Goal: Obtain resource: Download file/media

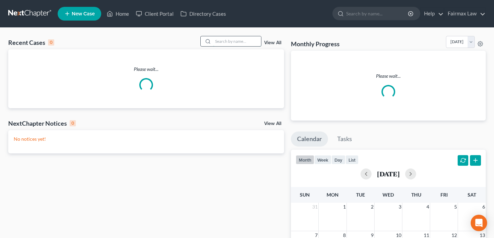
click at [223, 42] on input "search" at bounding box center [237, 41] width 48 height 10
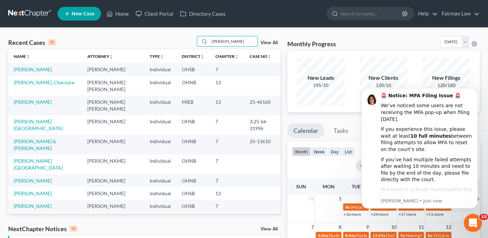
type input "monique"
click at [474, 222] on icon "Open Intercom Messenger" at bounding box center [472, 222] width 11 height 11
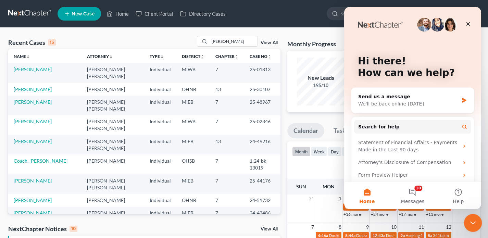
click at [477, 220] on div "Close Intercom Messenger" at bounding box center [472, 222] width 16 height 16
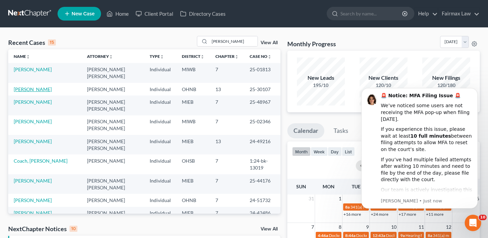
click at [36, 86] on link "[PERSON_NAME]" at bounding box center [33, 89] width 38 height 6
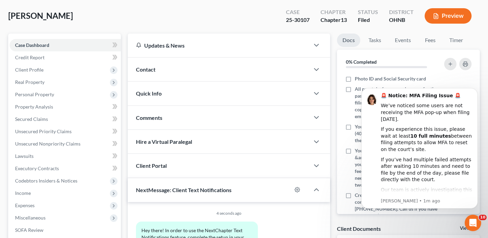
scroll to position [203, 0]
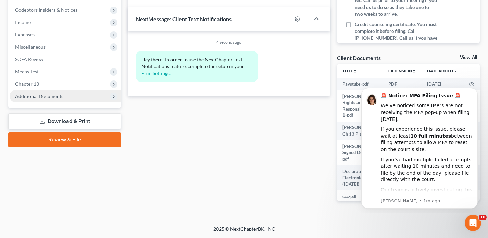
click at [61, 92] on span "Additional Documents" at bounding box center [65, 96] width 111 height 12
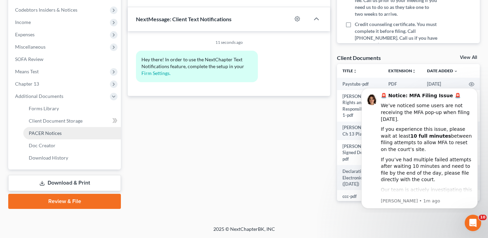
click at [53, 136] on span "PACER Notices" at bounding box center [45, 133] width 33 height 6
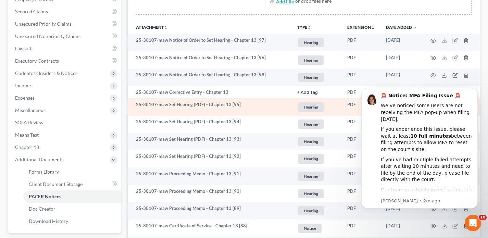
scroll to position [139, 0]
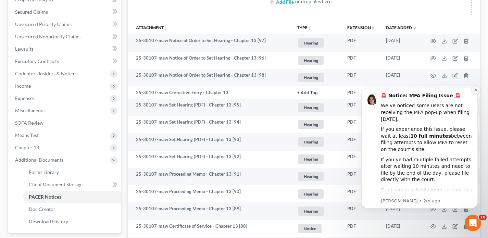
click at [474, 92] on button "Dismiss notification" at bounding box center [476, 90] width 9 height 9
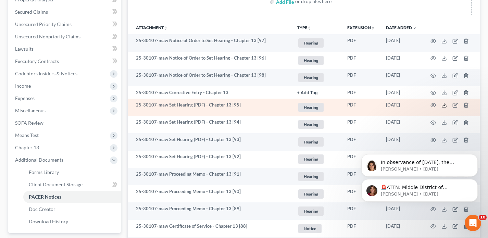
click at [443, 107] on icon at bounding box center [444, 104] width 5 height 5
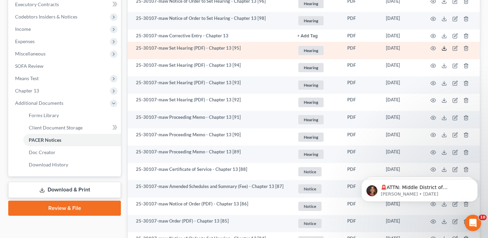
scroll to position [198, 0]
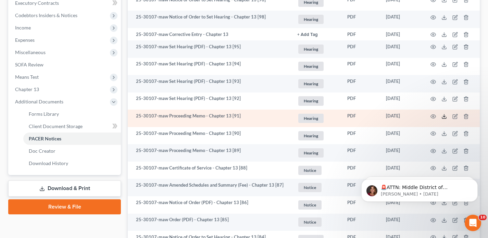
click at [446, 115] on icon at bounding box center [444, 116] width 5 height 5
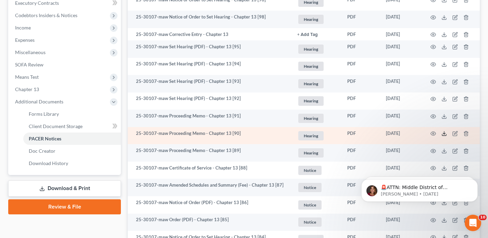
click at [443, 132] on icon at bounding box center [444, 133] width 5 height 5
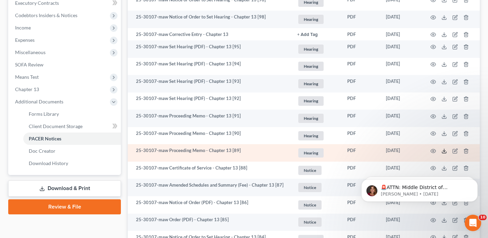
click at [443, 150] on icon at bounding box center [444, 150] width 5 height 5
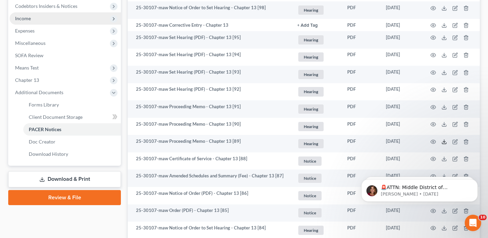
scroll to position [0, 0]
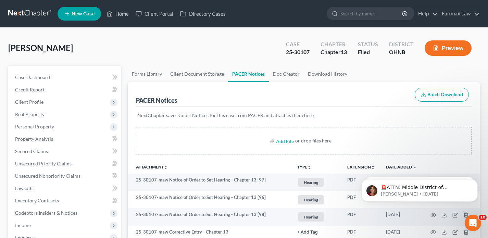
click at [29, 11] on link at bounding box center [30, 14] width 44 height 12
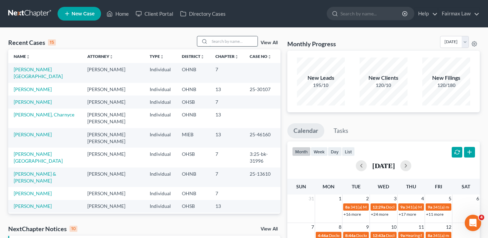
click at [222, 43] on input "search" at bounding box center [234, 41] width 48 height 10
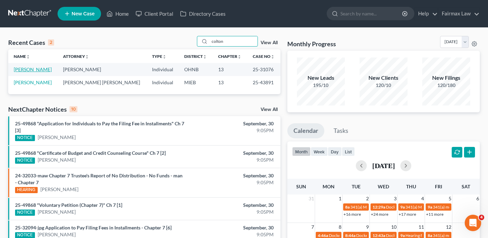
type input "colton"
click at [39, 70] on link "[PERSON_NAME]" at bounding box center [33, 69] width 38 height 6
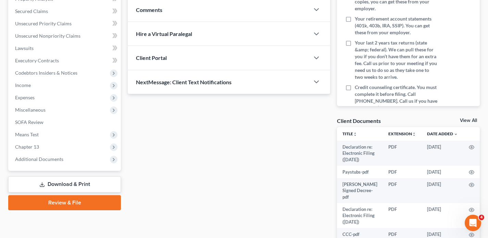
scroll to position [185, 0]
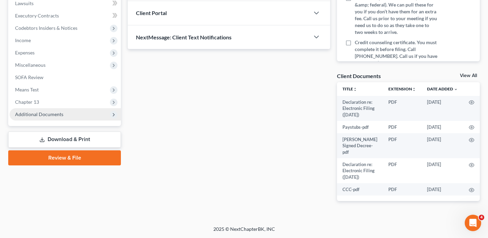
click at [49, 116] on span "Additional Documents" at bounding box center [39, 114] width 48 height 6
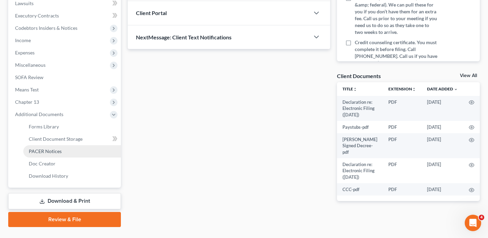
click at [52, 150] on span "PACER Notices" at bounding box center [45, 151] width 33 height 6
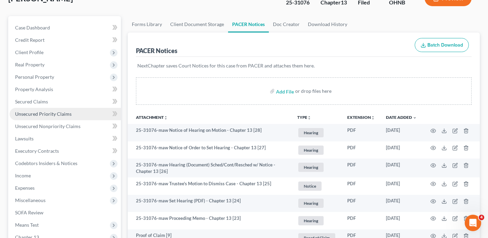
scroll to position [64, 0]
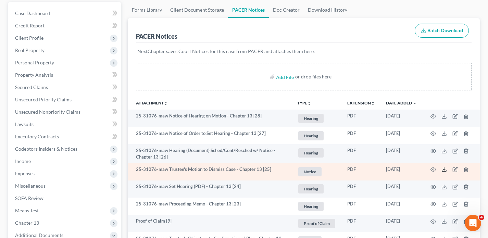
click at [443, 170] on icon at bounding box center [444, 169] width 5 height 5
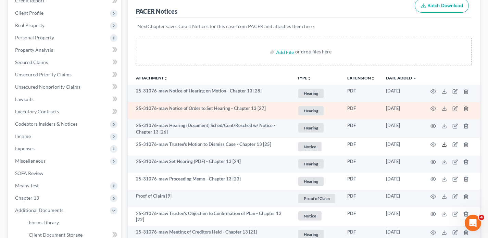
scroll to position [90, 0]
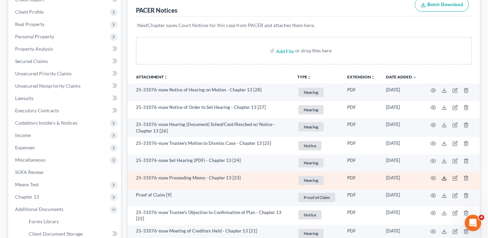
click at [446, 177] on icon at bounding box center [444, 177] width 5 height 5
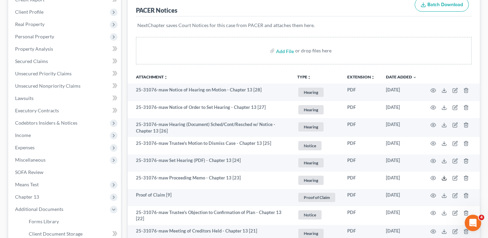
scroll to position [0, 0]
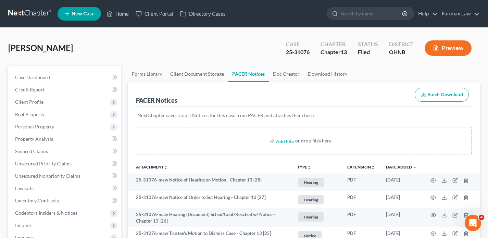
click at [45, 14] on link at bounding box center [30, 14] width 44 height 12
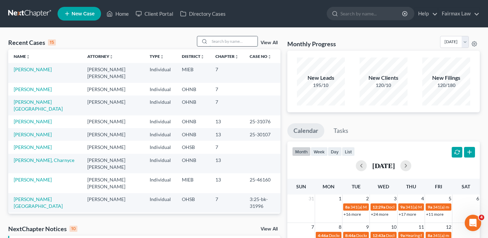
click at [213, 42] on input "search" at bounding box center [234, 41] width 48 height 10
paste input "[PERSON_NAME]"
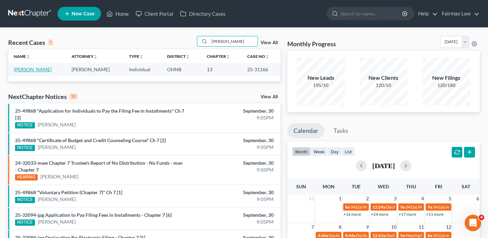
type input "[PERSON_NAME]"
click at [42, 69] on link "[PERSON_NAME]" at bounding box center [33, 69] width 38 height 6
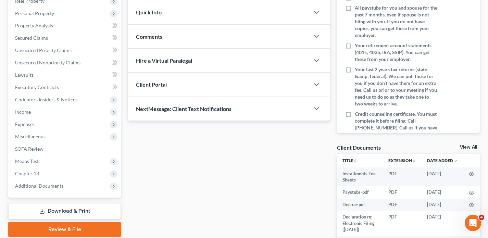
scroll to position [166, 0]
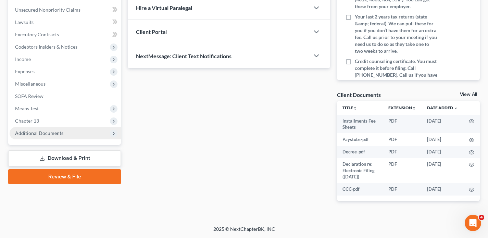
click at [40, 132] on span "Additional Documents" at bounding box center [39, 133] width 48 height 6
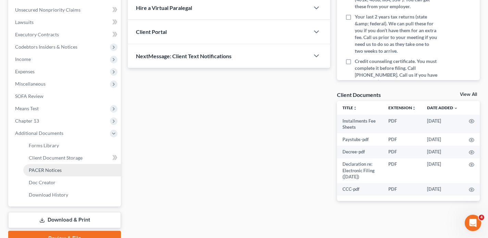
click at [51, 173] on link "PACER Notices" at bounding box center [72, 170] width 98 height 12
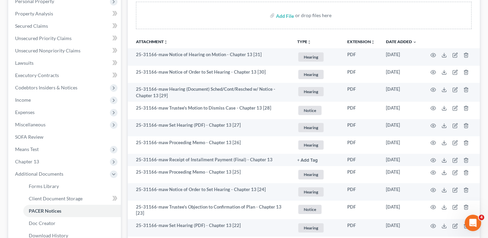
scroll to position [126, 0]
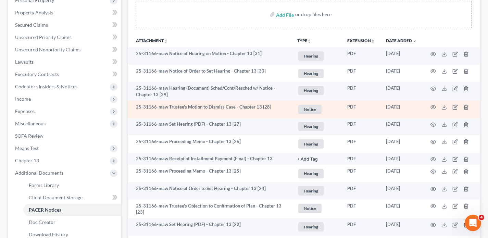
click at [447, 106] on td at bounding box center [452, 109] width 58 height 17
click at [446, 106] on icon at bounding box center [444, 107] width 5 height 5
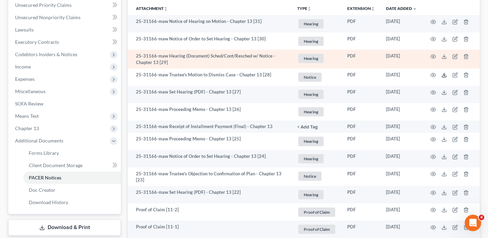
scroll to position [161, 0]
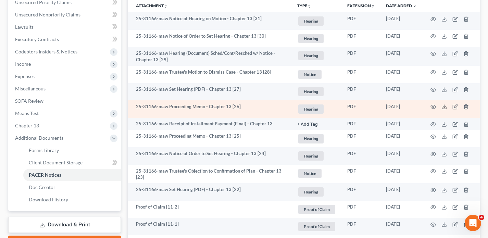
click at [446, 106] on icon at bounding box center [444, 106] width 5 height 5
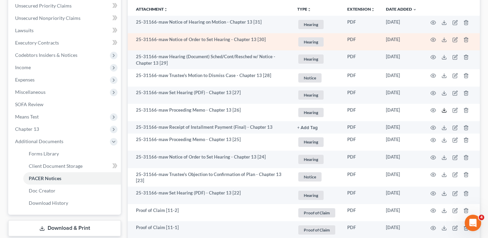
scroll to position [156, 0]
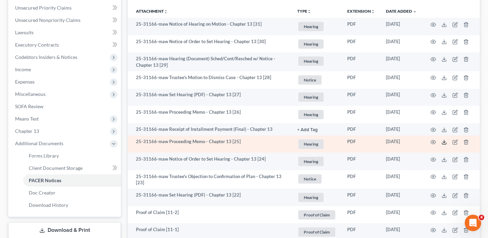
click at [445, 143] on icon at bounding box center [444, 141] width 5 height 5
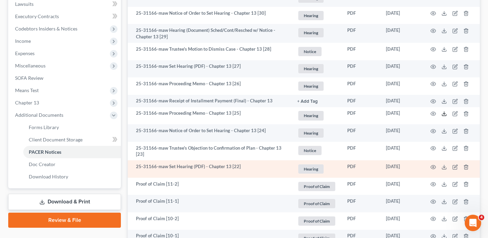
scroll to position [186, 0]
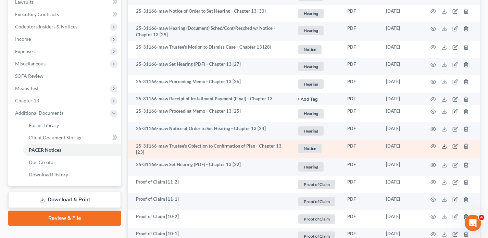
click at [446, 148] on icon at bounding box center [444, 146] width 5 height 5
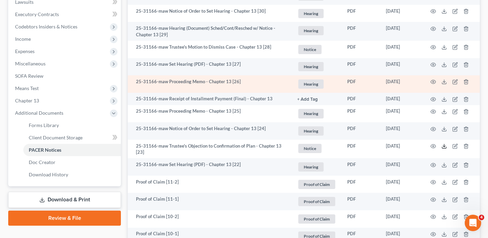
scroll to position [0, 0]
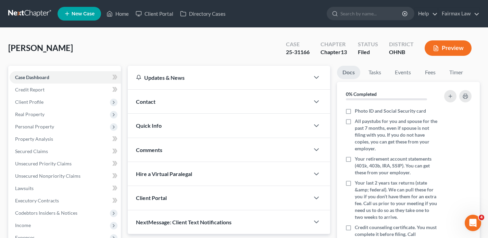
click at [29, 13] on link at bounding box center [30, 14] width 44 height 12
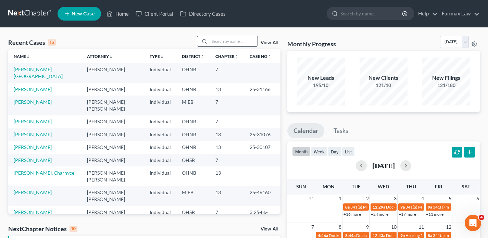
click at [227, 40] on input "search" at bounding box center [234, 41] width 48 height 10
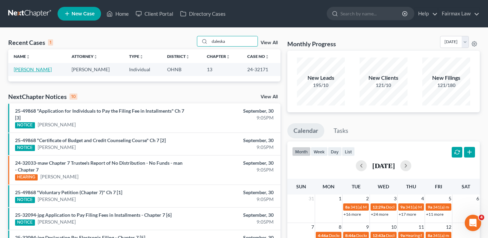
type input "daleska"
click at [44, 70] on link "Daleska, Robert" at bounding box center [33, 69] width 38 height 6
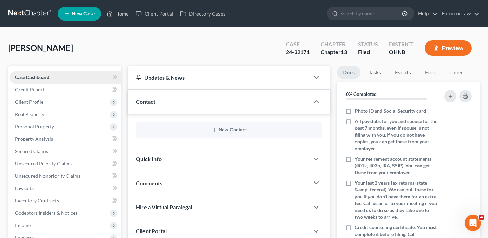
scroll to position [196, 0]
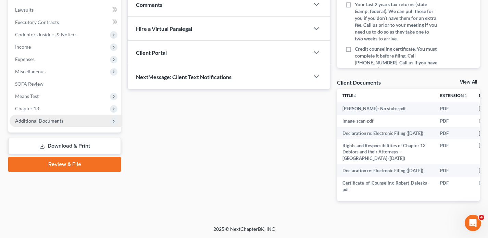
click at [46, 115] on span "Additional Documents" at bounding box center [65, 121] width 111 height 12
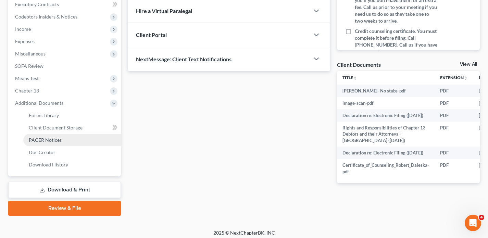
click at [49, 141] on span "PACER Notices" at bounding box center [45, 140] width 33 height 6
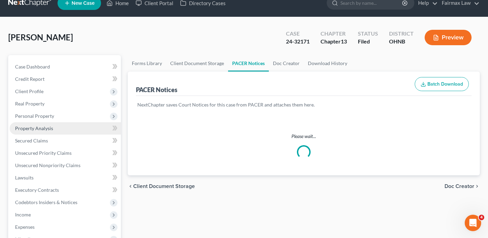
click icon
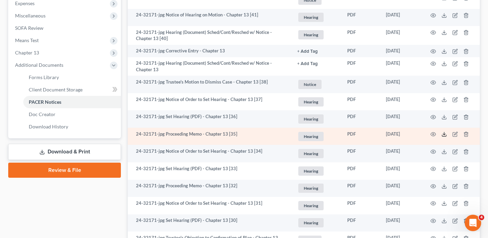
scroll to position [235, 0]
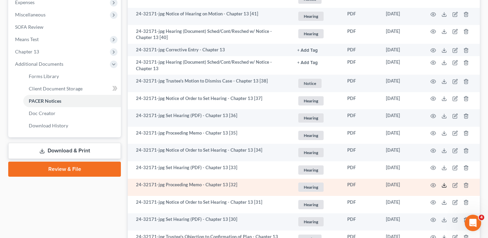
click at [442, 186] on icon at bounding box center [444, 185] width 5 height 5
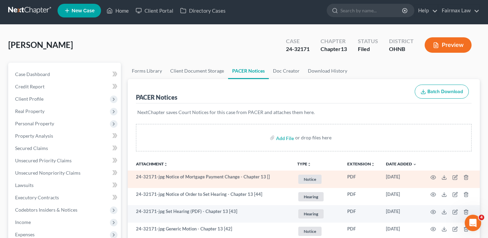
scroll to position [0, 0]
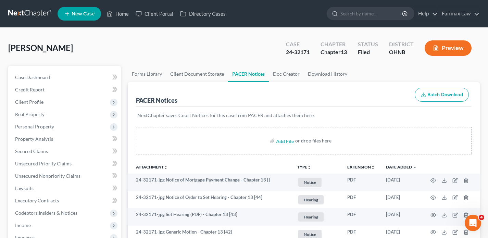
drag, startPoint x: 17, startPoint y: 25, endPoint x: 17, endPoint y: 18, distance: 6.5
click at [17, 24] on nav "Home New Case Client Portal Directory Cases Fairmax Law paralegal1@fairmaxlaw.c…" at bounding box center [244, 13] width 488 height 27
click at [19, 9] on link at bounding box center [30, 14] width 44 height 12
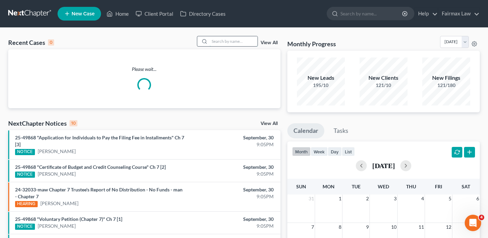
click at [215, 38] on input "search" at bounding box center [234, 41] width 48 height 10
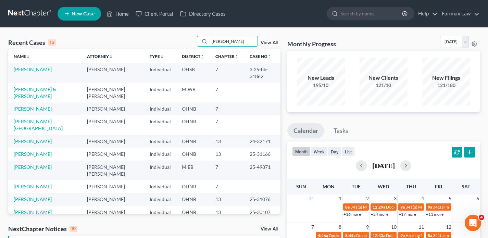
scroll to position [82, 0]
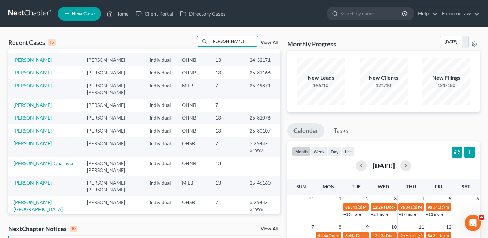
drag, startPoint x: 237, startPoint y: 40, endPoint x: 178, endPoint y: 44, distance: 58.7
click at [178, 44] on div "Recent Cases 15 [PERSON_NAME] View All" at bounding box center [144, 42] width 272 height 13
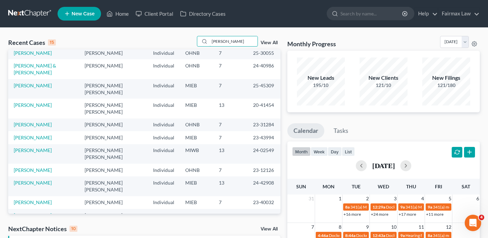
scroll to position [0, 0]
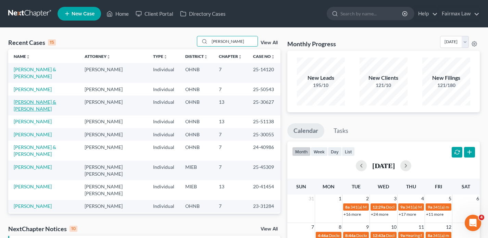
type input "[PERSON_NAME]"
click at [53, 99] on link "[PERSON_NAME] & [PERSON_NAME]" at bounding box center [35, 105] width 42 height 13
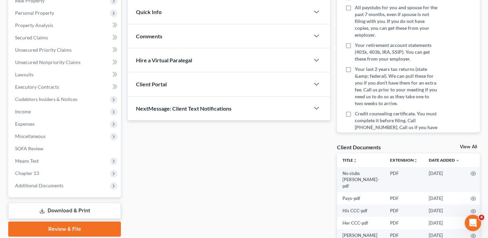
scroll to position [158, 0]
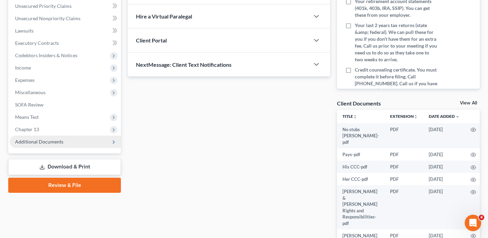
click at [51, 140] on span "Additional Documents" at bounding box center [39, 142] width 48 height 6
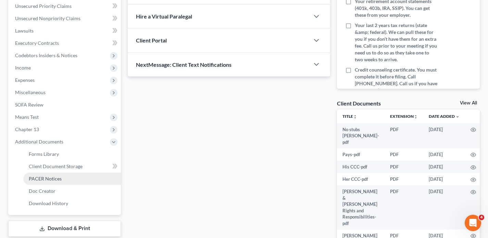
click at [54, 176] on span "PACER Notices" at bounding box center [45, 179] width 33 height 6
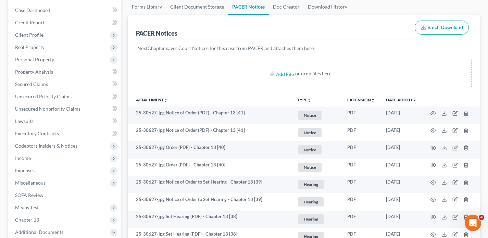
scroll to position [72, 0]
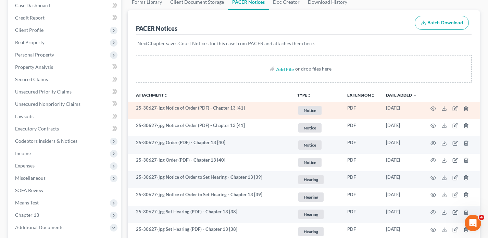
click at [443, 112] on td at bounding box center [452, 110] width 58 height 17
click at [443, 110] on icon at bounding box center [444, 108] width 5 height 5
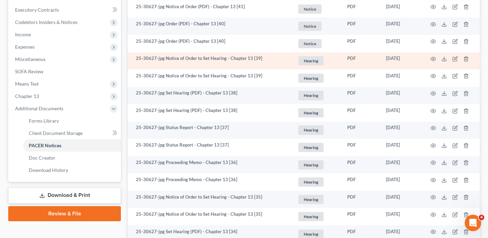
scroll to position [192, 0]
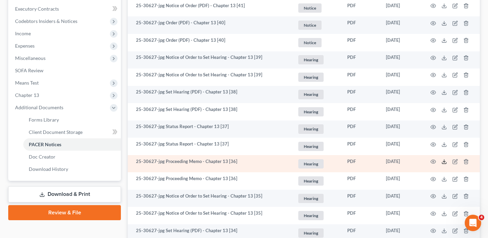
click at [445, 161] on icon at bounding box center [444, 161] width 5 height 5
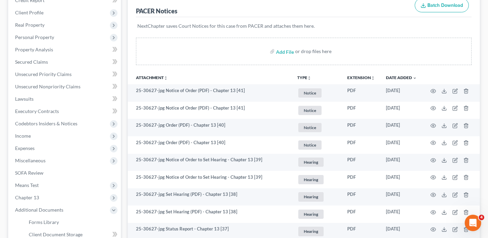
scroll to position [90, 0]
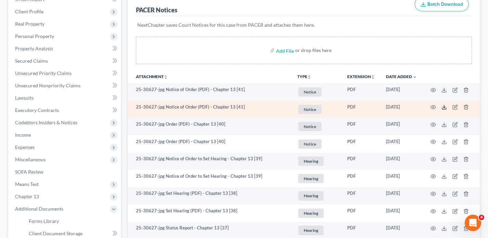
click at [446, 108] on icon at bounding box center [444, 107] width 5 height 5
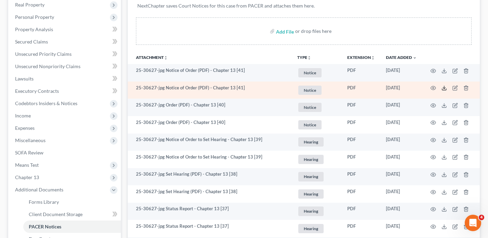
scroll to position [110, 0]
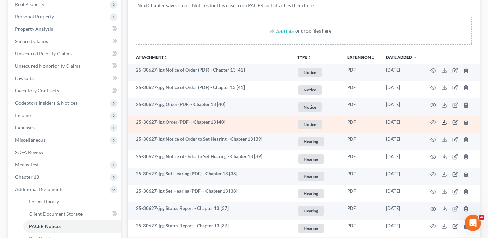
click at [445, 122] on line at bounding box center [445, 121] width 0 height 3
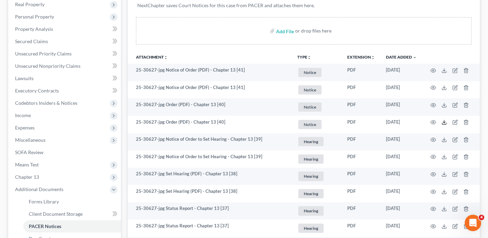
scroll to position [0, 0]
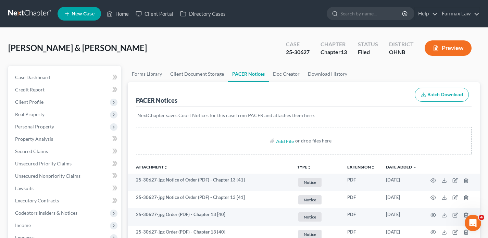
click at [40, 18] on link at bounding box center [30, 14] width 44 height 12
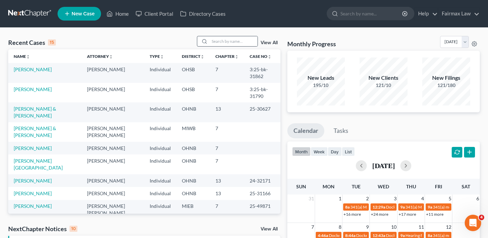
click at [230, 46] on div at bounding box center [227, 41] width 61 height 11
click at [229, 44] on input "search" at bounding box center [234, 41] width 48 height 10
click at [215, 41] on input "search" at bounding box center [234, 41] width 48 height 10
click at [235, 37] on input "search" at bounding box center [234, 41] width 48 height 10
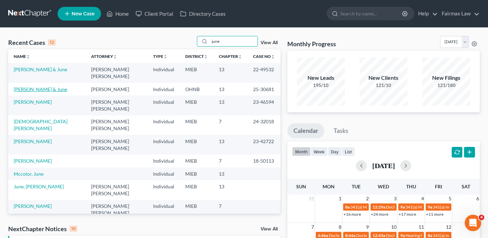
type input "june"
click at [36, 86] on link "[PERSON_NAME] & June" at bounding box center [40, 89] width 53 height 6
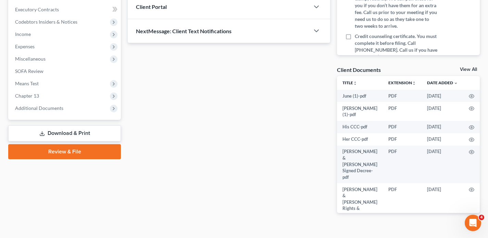
scroll to position [203, 0]
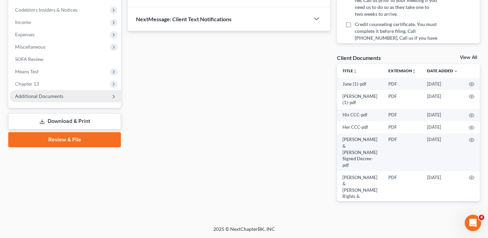
click at [65, 97] on span "Additional Documents" at bounding box center [65, 96] width 111 height 12
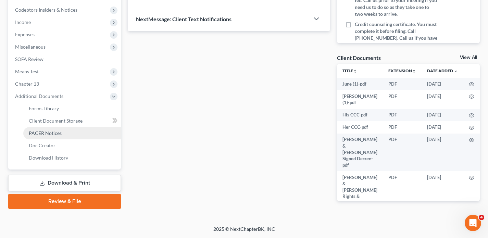
click at [67, 132] on link "PACER Notices" at bounding box center [72, 133] width 98 height 12
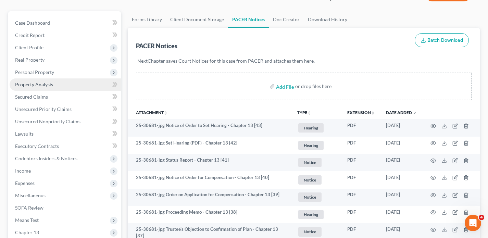
scroll to position [56, 0]
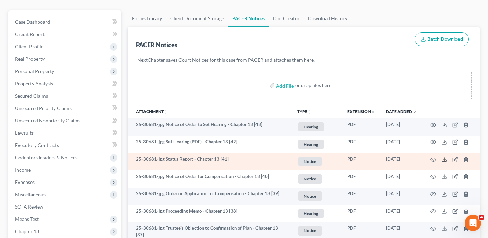
click at [443, 159] on polyline at bounding box center [444, 159] width 2 height 1
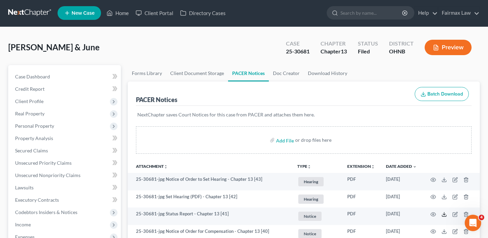
scroll to position [0, 0]
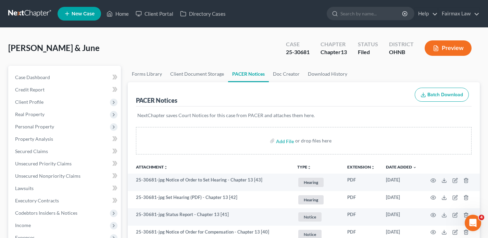
click at [49, 15] on link at bounding box center [30, 14] width 44 height 12
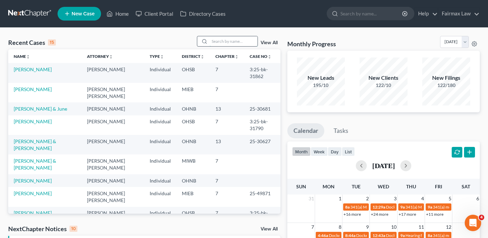
click at [234, 40] on input "search" at bounding box center [234, 41] width 48 height 10
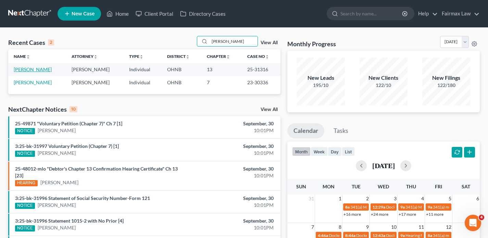
type input "[PERSON_NAME]"
click at [44, 71] on link "[PERSON_NAME]" at bounding box center [33, 69] width 38 height 6
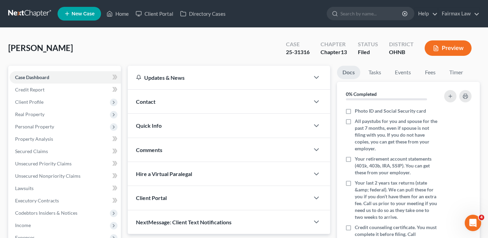
scroll to position [146, 0]
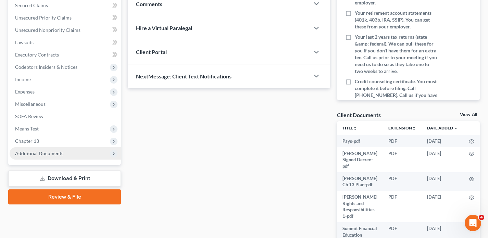
click at [40, 156] on span "Additional Documents" at bounding box center [39, 153] width 48 height 6
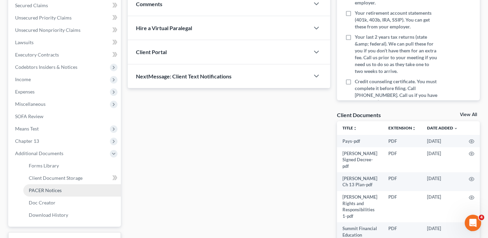
click at [49, 189] on span "PACER Notices" at bounding box center [45, 190] width 33 height 6
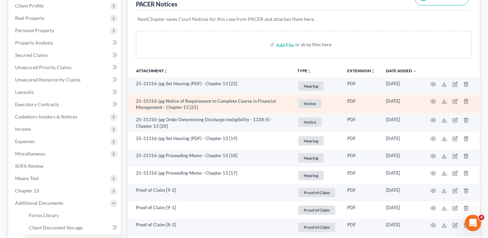
scroll to position [97, 0]
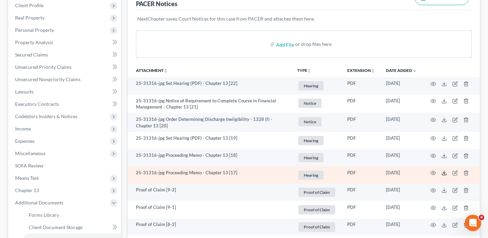
click at [443, 173] on icon at bounding box center [444, 172] width 5 height 5
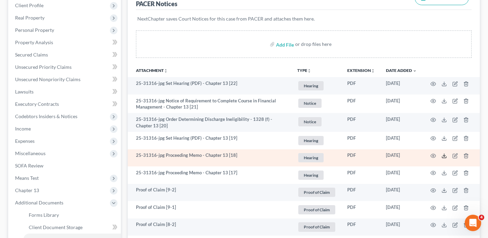
click at [445, 156] on line at bounding box center [445, 155] width 0 height 3
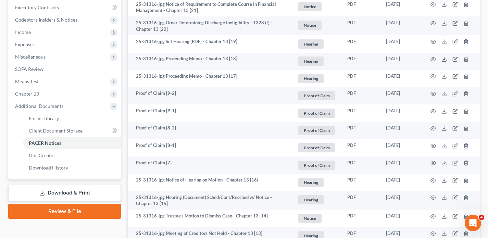
scroll to position [0, 0]
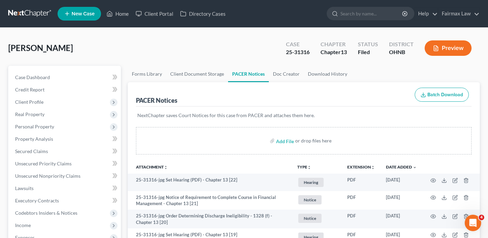
click at [42, 11] on link at bounding box center [30, 14] width 44 height 12
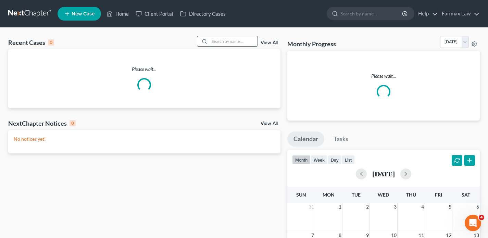
click at [226, 45] on input "search" at bounding box center [234, 41] width 48 height 10
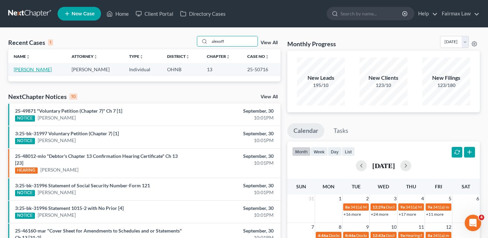
type input "alexoff"
click at [37, 69] on link "[PERSON_NAME]" at bounding box center [33, 69] width 38 height 6
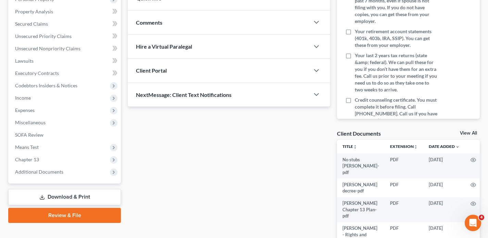
scroll to position [186, 0]
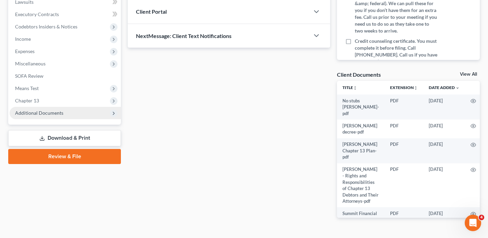
click at [43, 115] on span "Additional Documents" at bounding box center [39, 113] width 48 height 6
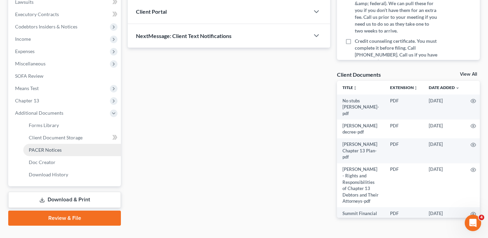
click at [54, 148] on span "PACER Notices" at bounding box center [45, 150] width 33 height 6
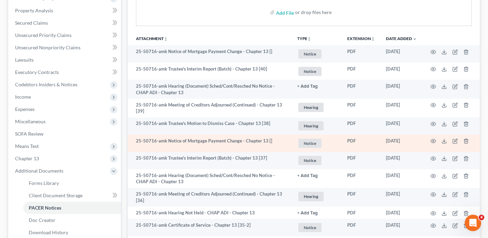
scroll to position [127, 0]
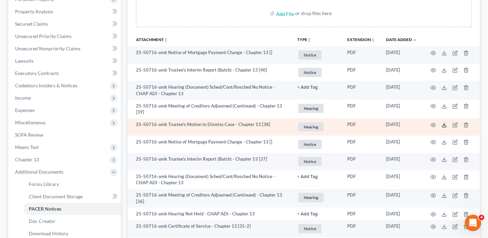
click at [447, 125] on icon at bounding box center [444, 124] width 5 height 5
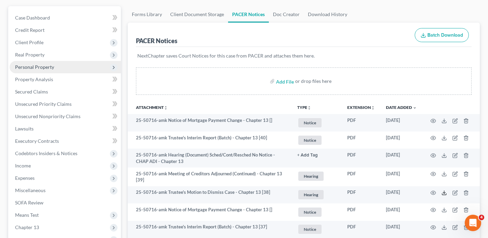
scroll to position [0, 0]
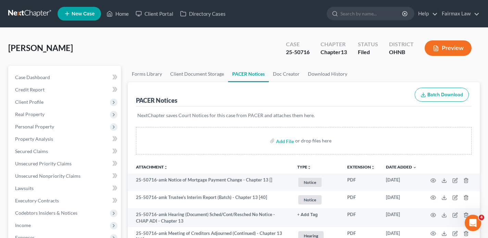
click at [39, 13] on link at bounding box center [30, 14] width 44 height 12
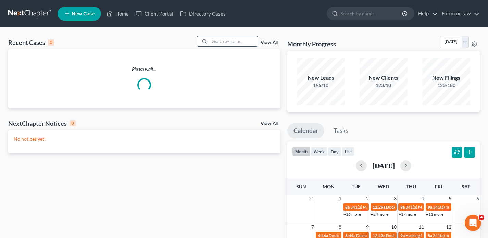
click at [212, 41] on input "search" at bounding box center [234, 41] width 48 height 10
click at [218, 43] on input "search" at bounding box center [234, 41] width 48 height 10
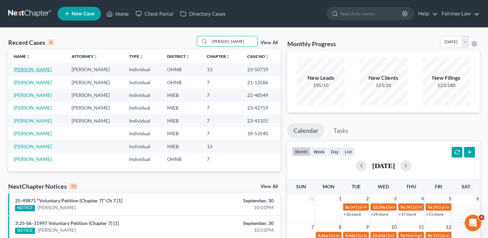
type input "[PERSON_NAME]"
click at [43, 70] on link "[PERSON_NAME]" at bounding box center [33, 69] width 38 height 6
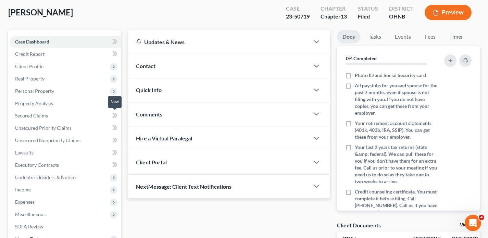
scroll to position [109, 0]
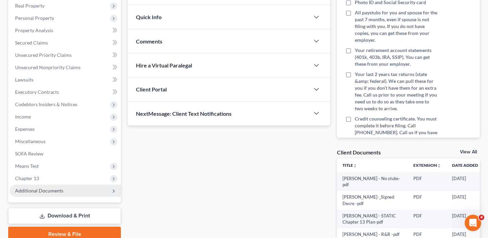
click at [47, 190] on span "Additional Documents" at bounding box center [39, 191] width 48 height 6
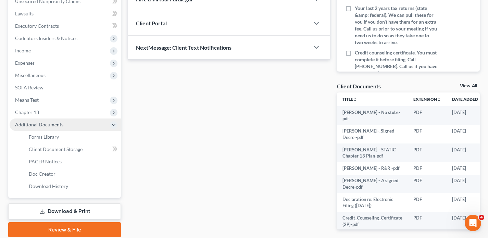
scroll to position [176, 0]
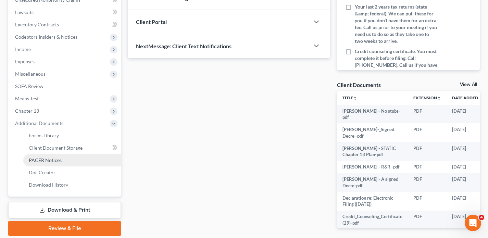
click at [72, 161] on link "PACER Notices" at bounding box center [72, 160] width 98 height 12
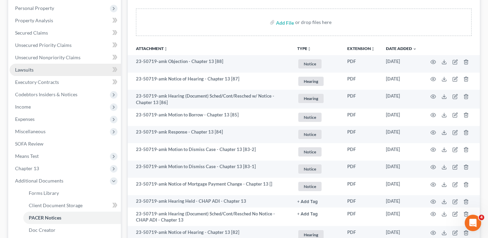
scroll to position [120, 0]
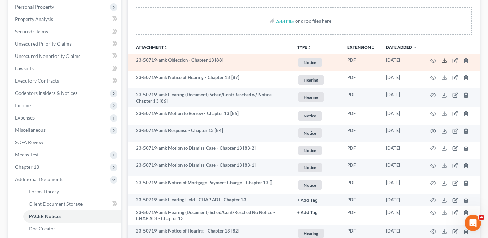
click at [446, 62] on icon at bounding box center [444, 61] width 4 height 1
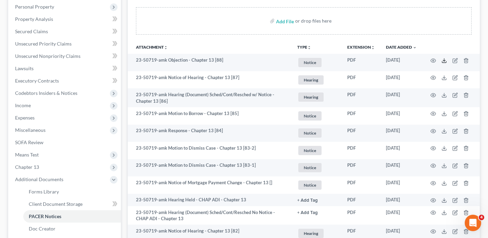
scroll to position [0, 0]
